Goal: Find contact information: Find contact information

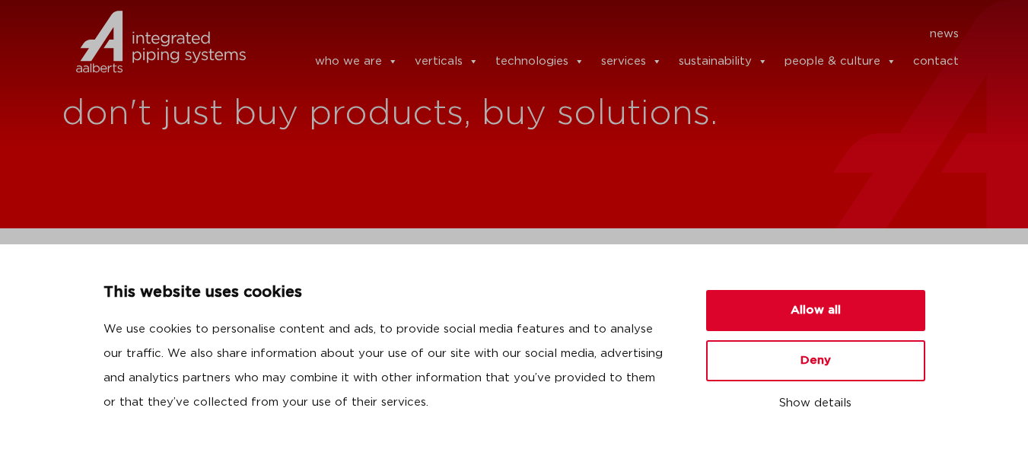
click at [944, 56] on link "contact" at bounding box center [936, 61] width 46 height 30
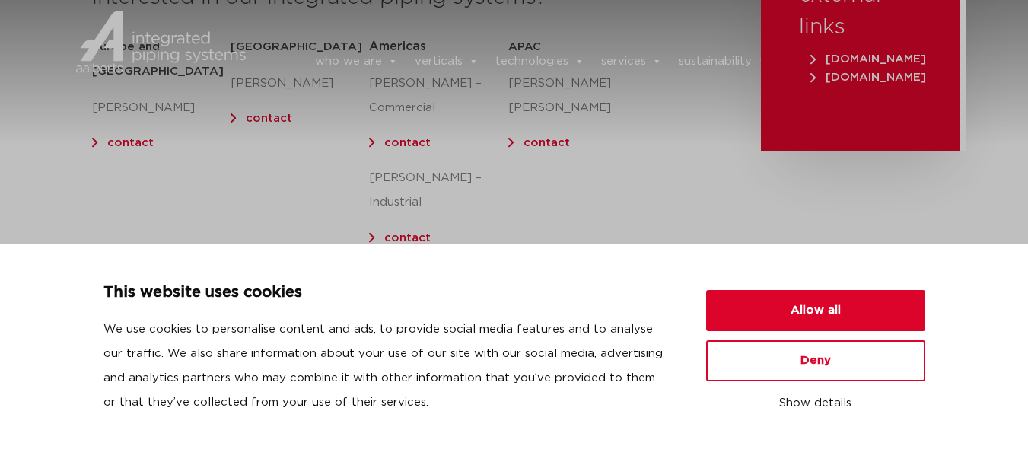
scroll to position [381, 0]
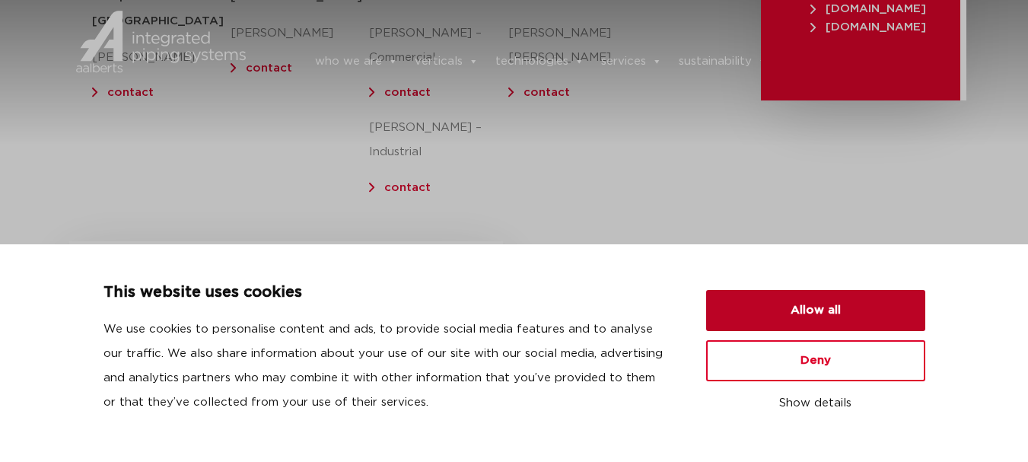
click at [808, 314] on button "Allow all" at bounding box center [815, 310] width 219 height 41
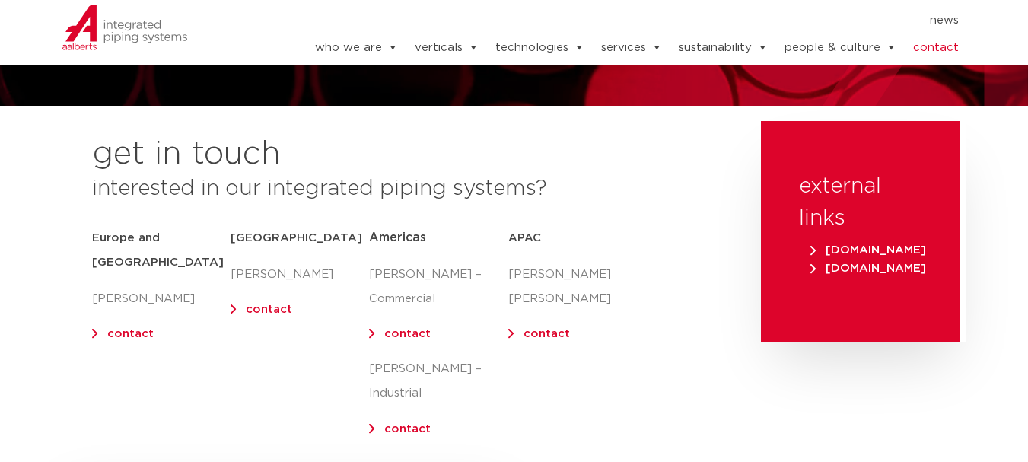
scroll to position [0, 0]
